Goal: Find specific page/section: Find specific page/section

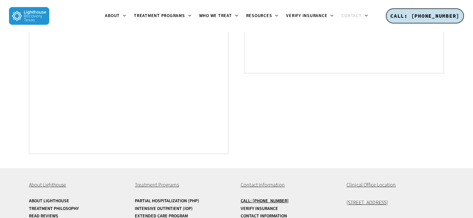
scroll to position [466, 0]
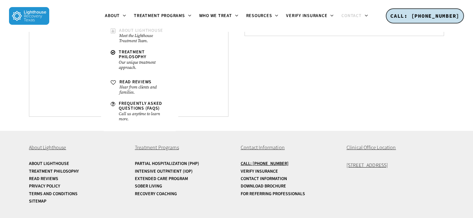
click at [128, 30] on span "About Lighthouse" at bounding box center [141, 30] width 44 height 6
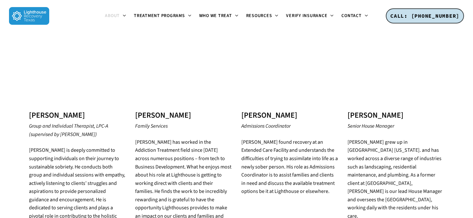
scroll to position [1095, 0]
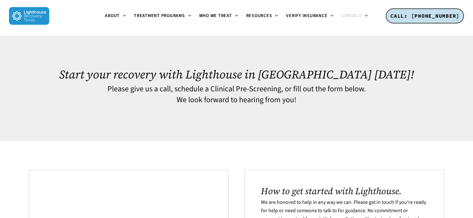
scroll to position [469, 0]
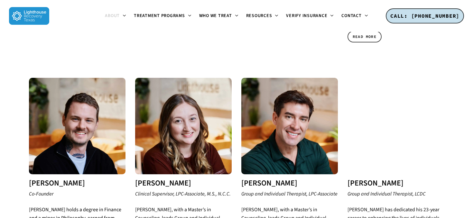
scroll to position [558, 0]
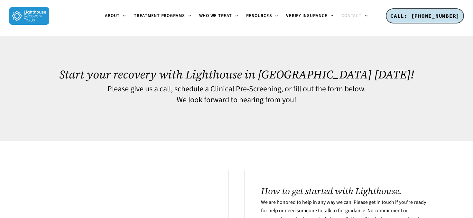
scroll to position [469, 0]
